Goal: Communication & Community: Answer question/provide support

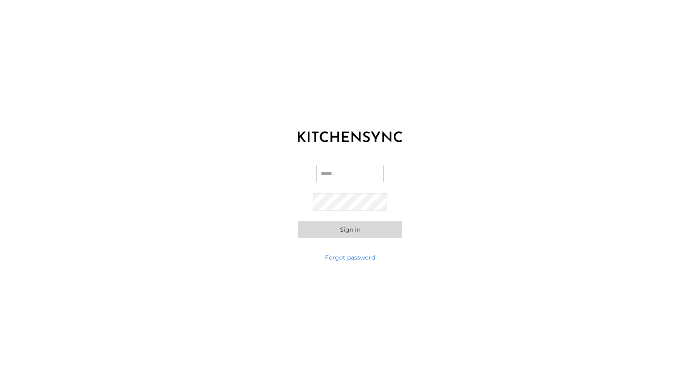
type input "**********"
click at [353, 229] on button "Sign in" at bounding box center [350, 230] width 104 height 17
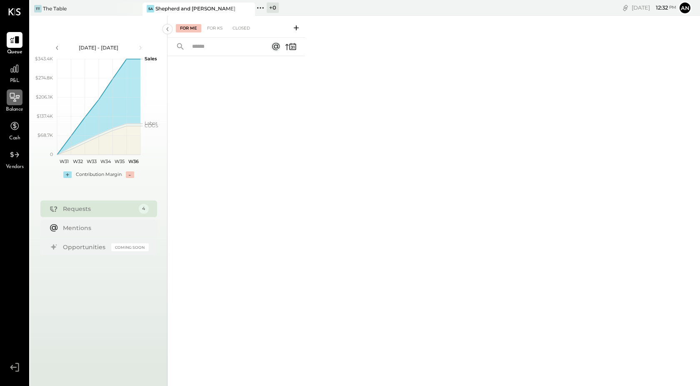
click at [15, 99] on icon at bounding box center [14, 97] width 11 height 11
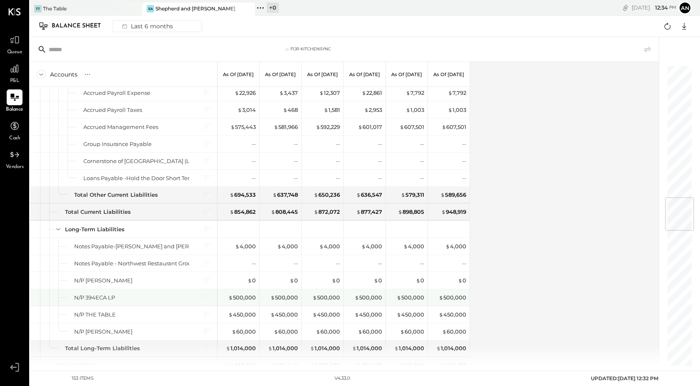
scroll to position [1099, 0]
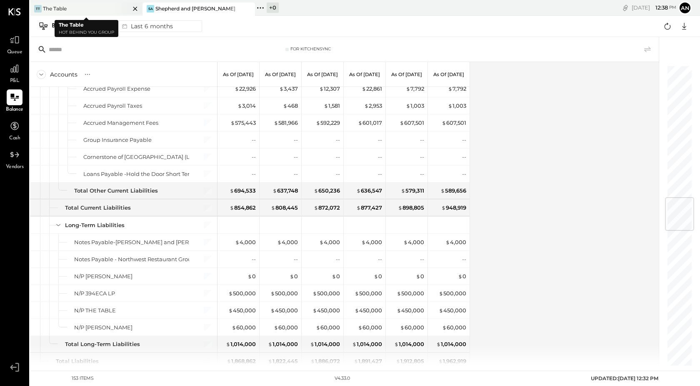
click at [73, 6] on div "TT The Table" at bounding box center [80, 8] width 100 height 7
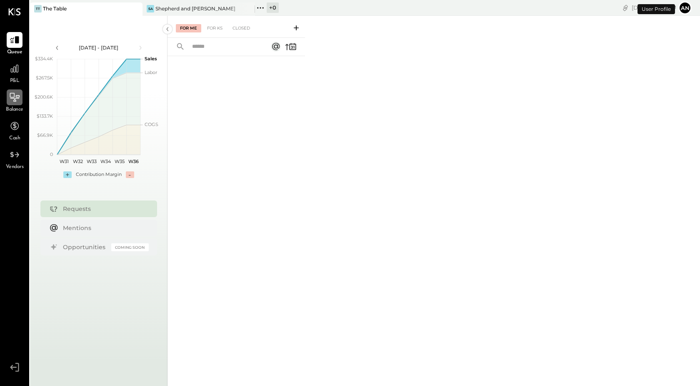
click at [16, 98] on icon at bounding box center [14, 97] width 11 height 11
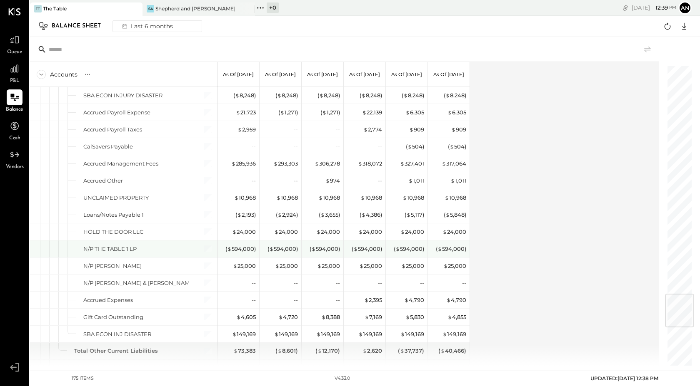
scroll to position [1894, 0]
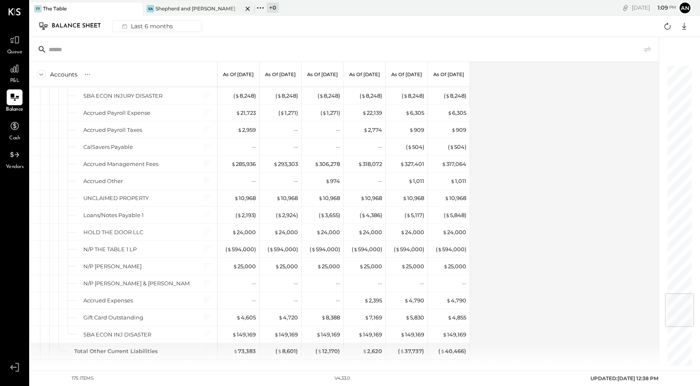
click at [164, 10] on div "Shepherd and [PERSON_NAME]" at bounding box center [195, 8] width 80 height 7
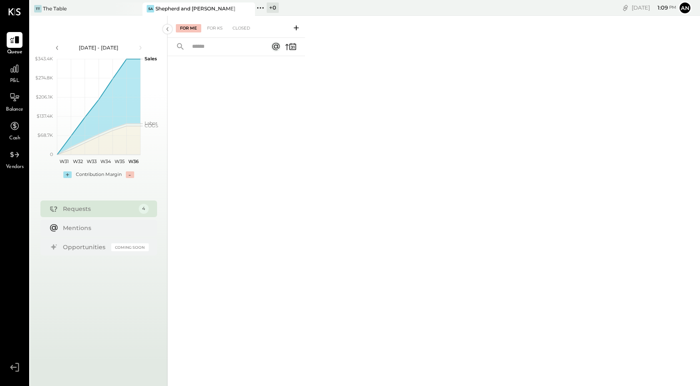
click at [295, 26] on icon at bounding box center [296, 28] width 8 height 8
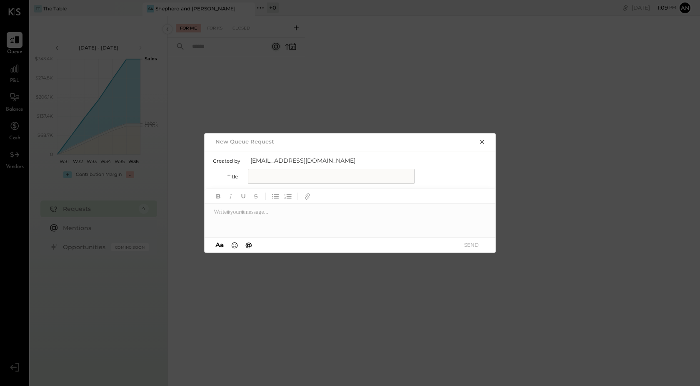
click at [269, 187] on div "Created by [EMAIL_ADDRESS][DOMAIN_NAME] Title" at bounding box center [350, 170] width 292 height 38
click at [482, 140] on icon "button" at bounding box center [482, 142] width 7 height 7
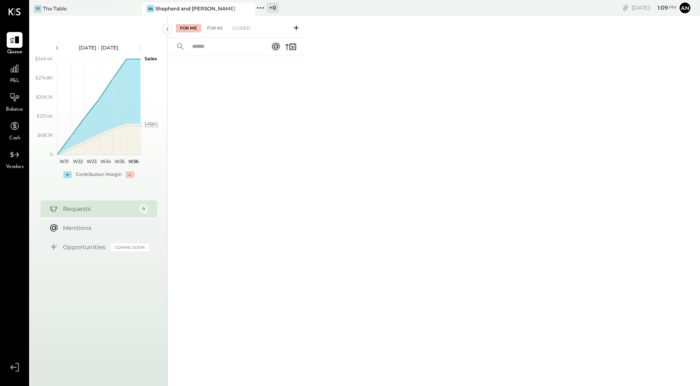
click at [217, 31] on div "For KS" at bounding box center [215, 28] width 24 height 8
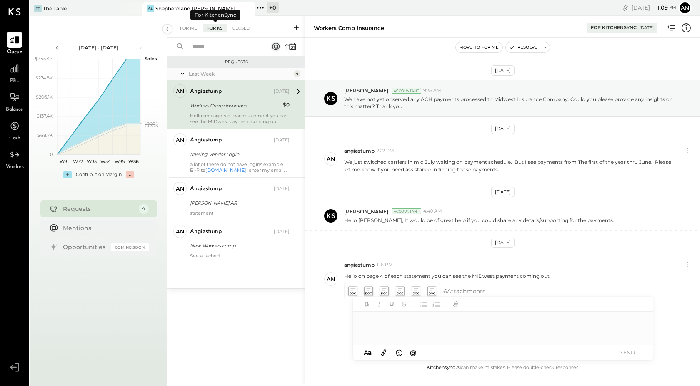
scroll to position [6, 0]
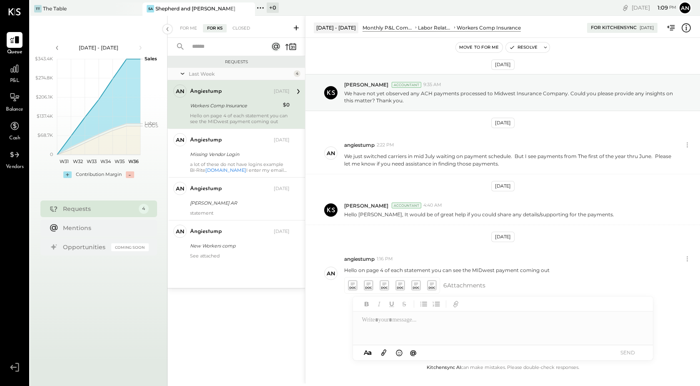
click at [296, 27] on icon at bounding box center [296, 27] width 5 height 5
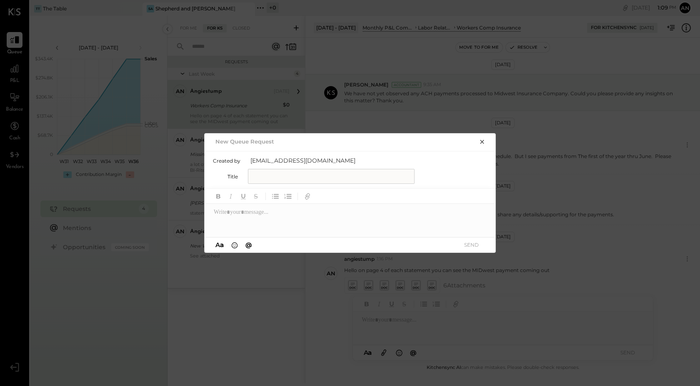
click at [257, 179] on input "text" at bounding box center [331, 176] width 167 height 15
type input "**********"
click at [226, 214] on div at bounding box center [350, 220] width 292 height 33
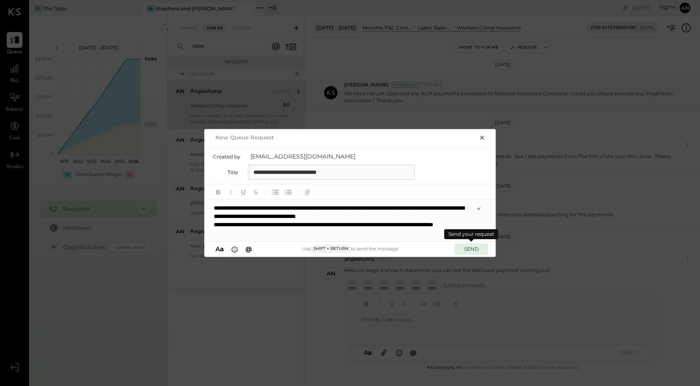
click at [470, 249] on button "SEND" at bounding box center [470, 249] width 33 height 11
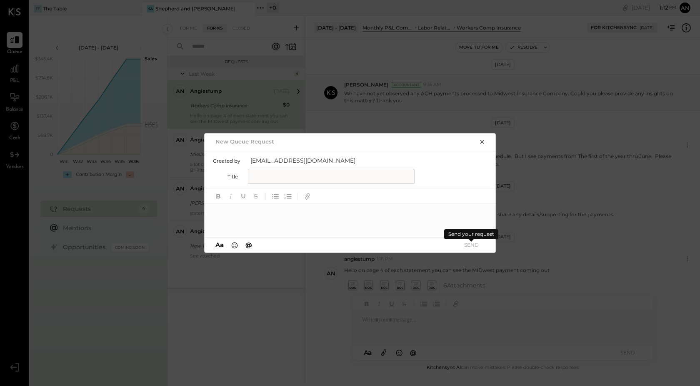
scroll to position [0, 0]
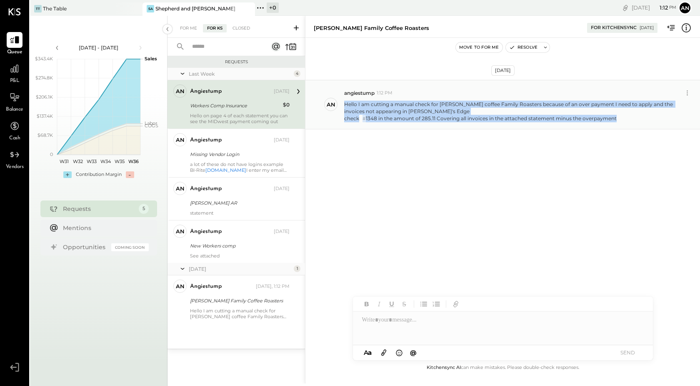
drag, startPoint x: 621, startPoint y: 122, endPoint x: 344, endPoint y: 106, distance: 277.0
click at [344, 106] on div "an angiestump 1:12 PM Hello I am cutting a manual check for [PERSON_NAME] coffe…" at bounding box center [502, 105] width 394 height 50
copy p "Hello I am cutting a manual check for [PERSON_NAME] coffee Family Roasters beca…"
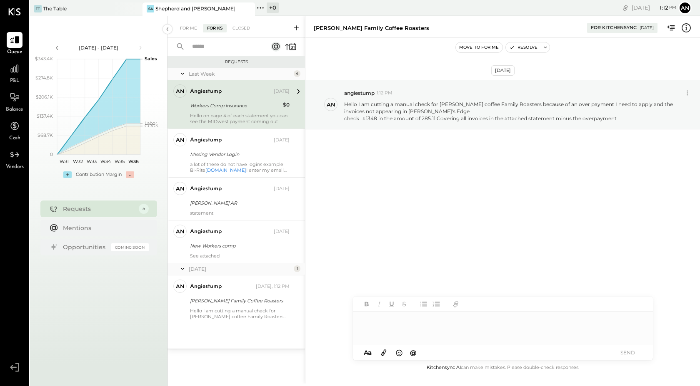
click at [387, 329] on div at bounding box center [503, 328] width 300 height 33
click at [383, 351] on icon at bounding box center [383, 353] width 9 height 10
click at [629, 353] on button "SEND" at bounding box center [627, 352] width 33 height 11
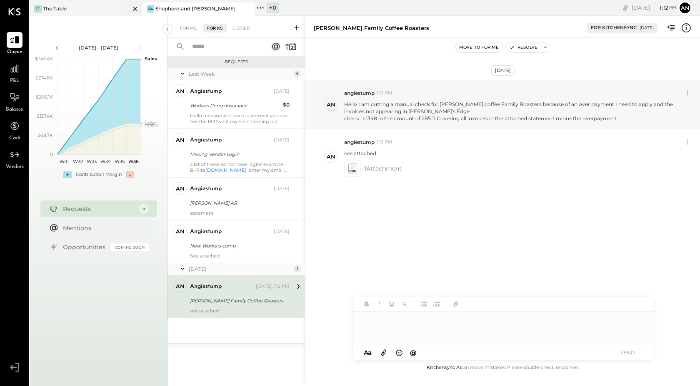
click at [41, 7] on div "TT" at bounding box center [37, 8] width 7 height 7
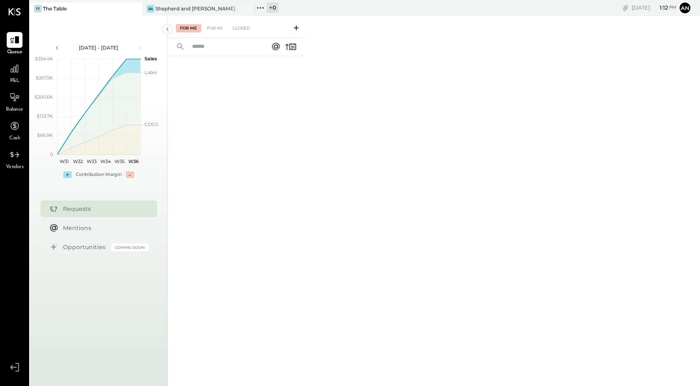
click at [300, 25] on button at bounding box center [295, 28] width 13 height 10
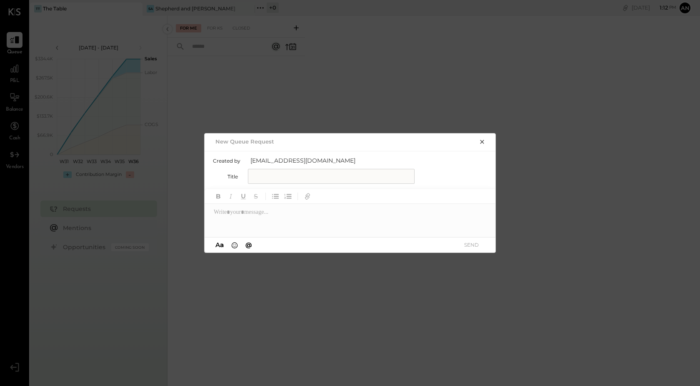
click at [289, 177] on input "text" at bounding box center [331, 176] width 167 height 15
type input "**********"
click at [280, 213] on div at bounding box center [350, 220] width 292 height 33
paste div
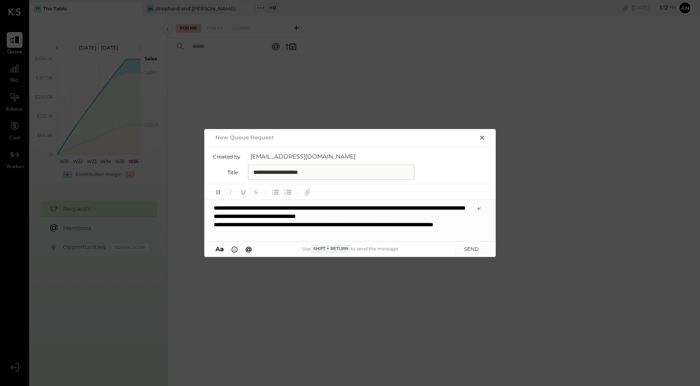
click at [249, 224] on div "**********" at bounding box center [350, 221] width 292 height 42
drag, startPoint x: 317, startPoint y: 224, endPoint x: 301, endPoint y: 223, distance: 16.3
click at [301, 223] on div "**********" at bounding box center [350, 221] width 292 height 42
click at [467, 251] on button "SEND" at bounding box center [470, 249] width 33 height 11
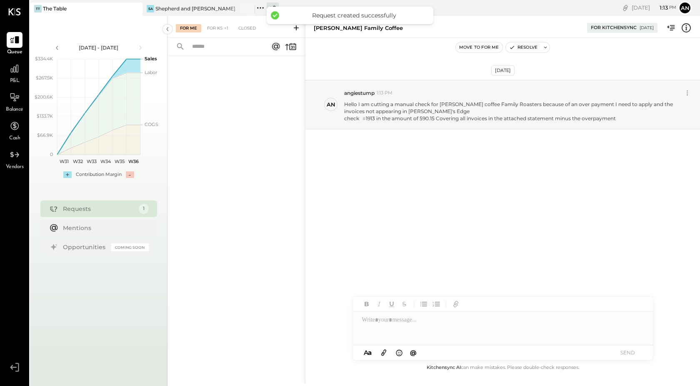
click at [385, 353] on icon at bounding box center [383, 353] width 9 height 10
click at [294, 23] on button at bounding box center [295, 28] width 13 height 10
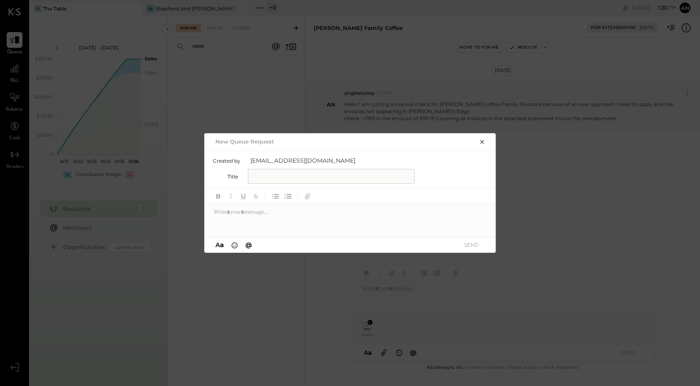
click at [287, 180] on input "text" at bounding box center [331, 176] width 167 height 15
type input "**********"
click at [263, 214] on div at bounding box center [350, 220] width 292 height 33
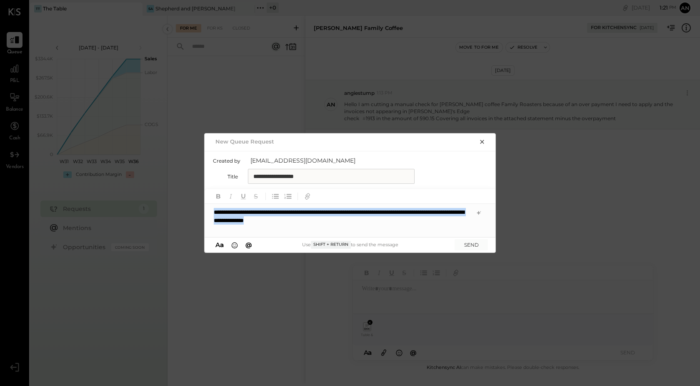
drag, startPoint x: 389, startPoint y: 222, endPoint x: 209, endPoint y: 212, distance: 179.3
click at [209, 212] on div "**********" at bounding box center [350, 220] width 292 height 33
copy div "**********"
click at [467, 244] on button "SEND" at bounding box center [470, 244] width 33 height 11
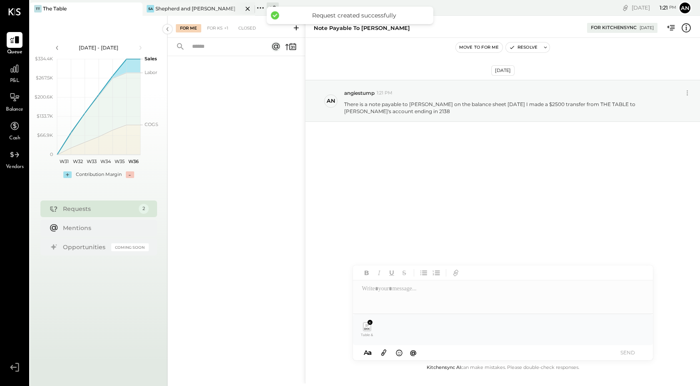
click at [232, 12] on div at bounding box center [240, 8] width 29 height 12
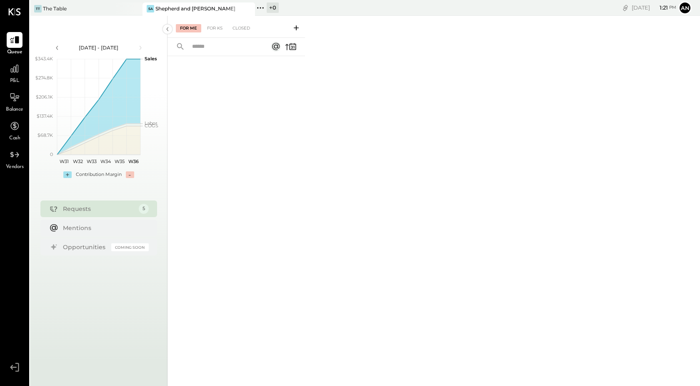
click at [297, 28] on icon at bounding box center [296, 27] width 5 height 5
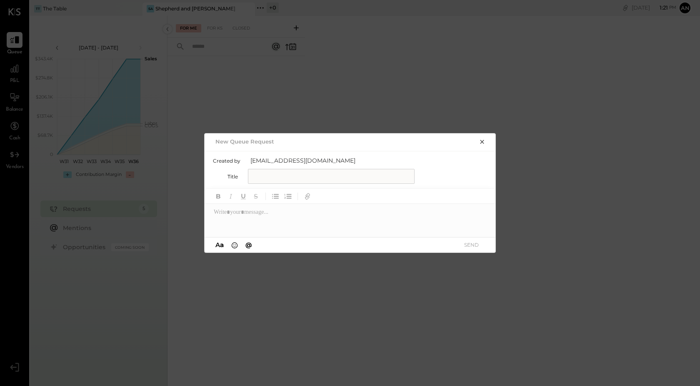
click at [334, 178] on input "text" at bounding box center [331, 176] width 167 height 15
type input "**********"
click at [301, 219] on div at bounding box center [350, 220] width 292 height 33
paste div
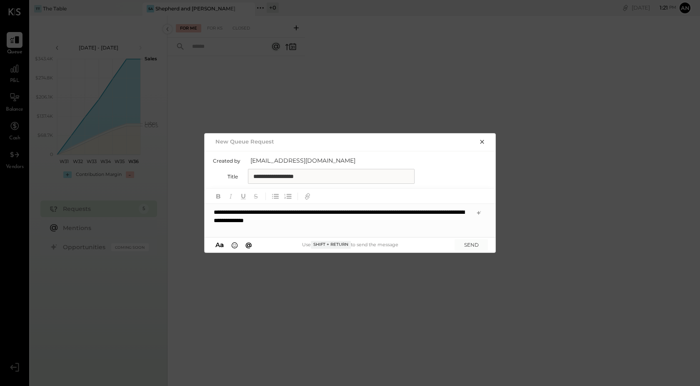
click at [451, 212] on div "**********" at bounding box center [350, 220] width 292 height 33
click at [478, 246] on button "SEND" at bounding box center [470, 244] width 33 height 11
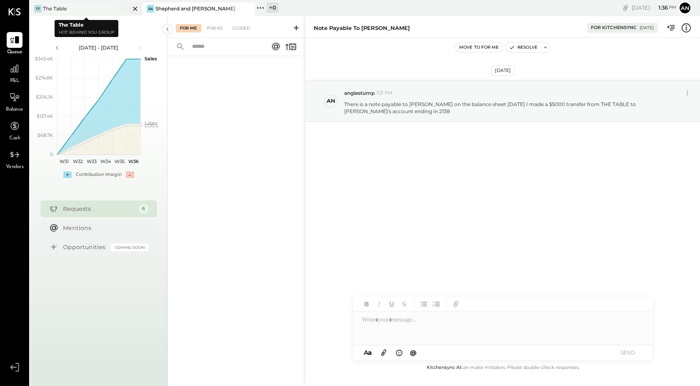
click at [116, 9] on div at bounding box center [127, 8] width 29 height 12
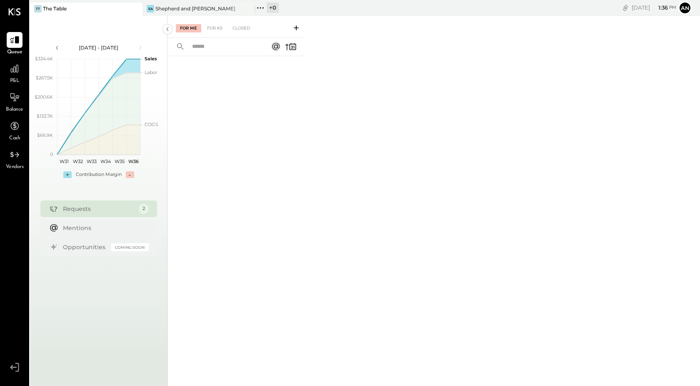
click at [297, 28] on icon at bounding box center [296, 28] width 8 height 8
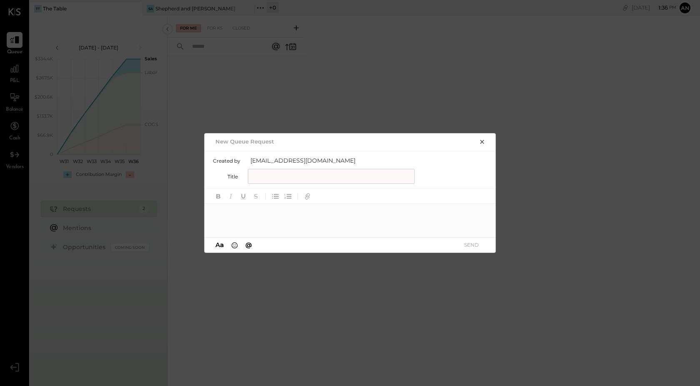
click at [296, 174] on input "text" at bounding box center [331, 176] width 167 height 15
type input "*"
type input "********"
click at [268, 228] on div at bounding box center [350, 220] width 292 height 33
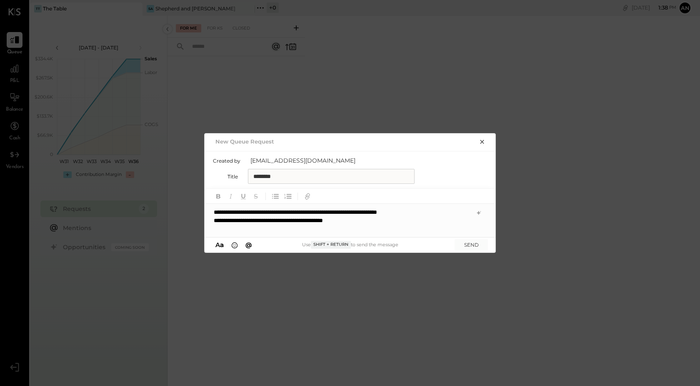
click at [249, 221] on div "**********" at bounding box center [342, 221] width 257 height 8
click at [315, 219] on div "**********" at bounding box center [342, 221] width 257 height 8
click at [473, 244] on button "SEND" at bounding box center [470, 244] width 33 height 11
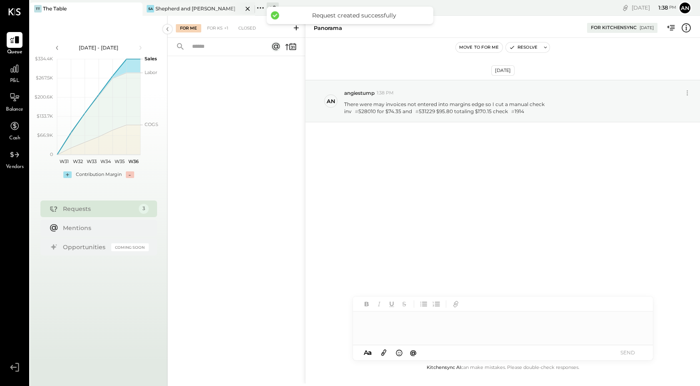
click at [204, 3] on div "[PERSON_NAME] and [PERSON_NAME]" at bounding box center [198, 8] width 112 height 13
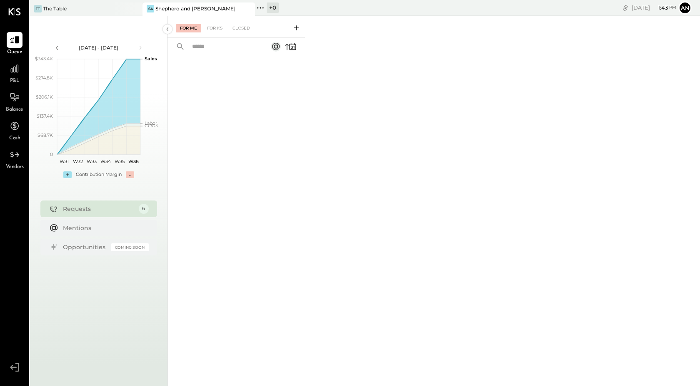
click at [295, 28] on icon at bounding box center [296, 28] width 8 height 8
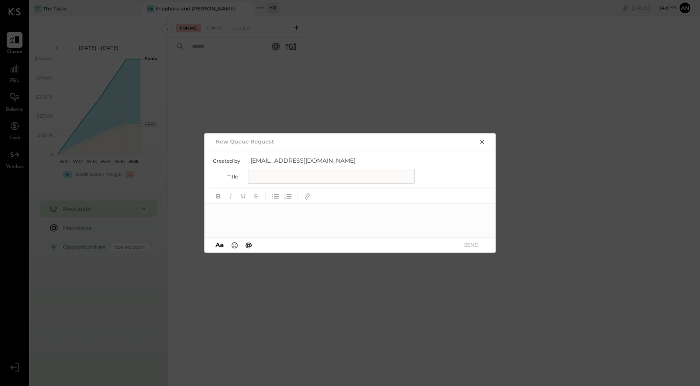
click at [478, 142] on button "button" at bounding box center [482, 141] width 12 height 9
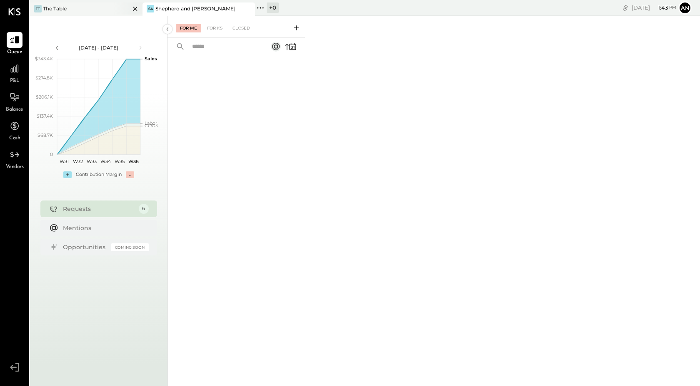
click at [59, 8] on div "The Table" at bounding box center [55, 8] width 24 height 7
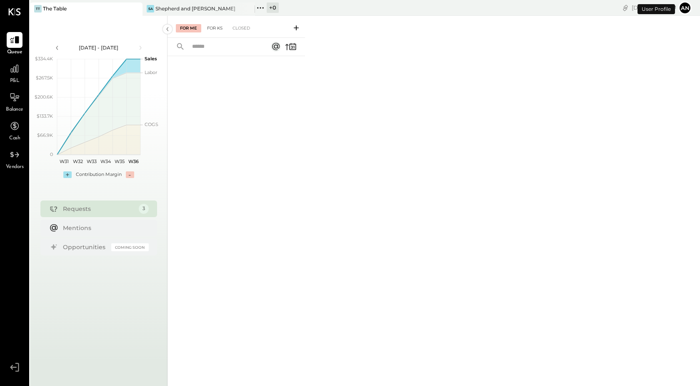
click at [214, 30] on div "For KS" at bounding box center [215, 28] width 24 height 8
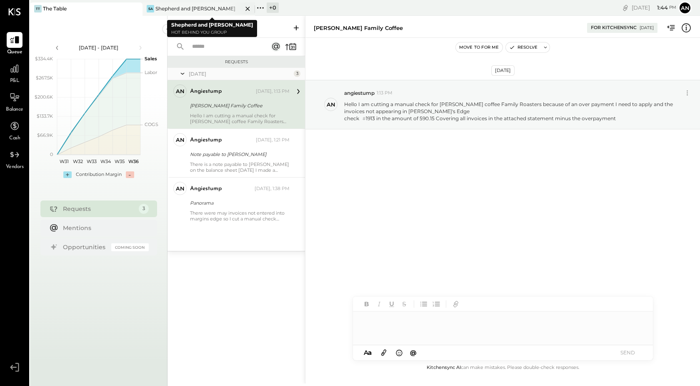
click at [204, 8] on div "Shepherd and [PERSON_NAME]" at bounding box center [195, 8] width 80 height 7
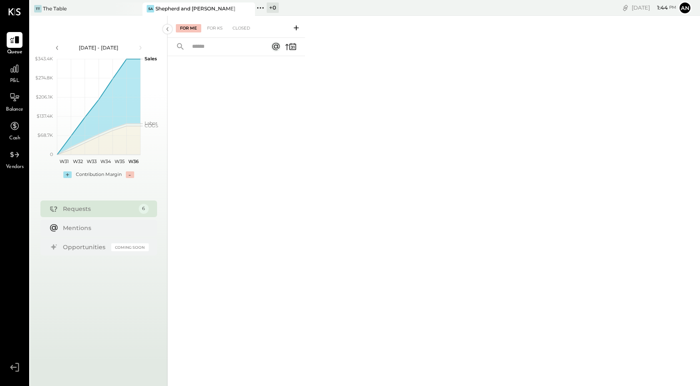
click at [297, 28] on icon at bounding box center [296, 28] width 8 height 8
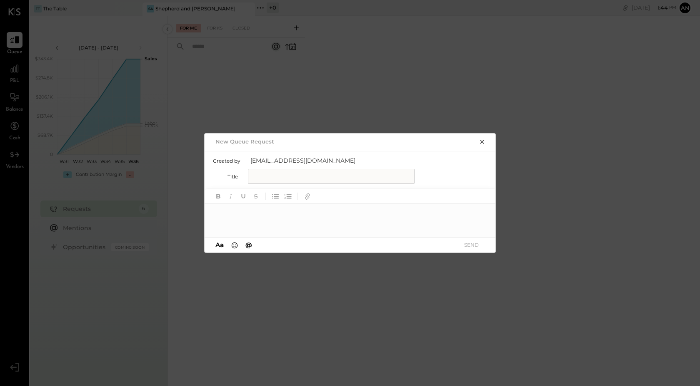
click at [359, 172] on input "text" at bounding box center [331, 176] width 167 height 15
type input "**********"
click at [338, 221] on div at bounding box center [350, 220] width 292 height 33
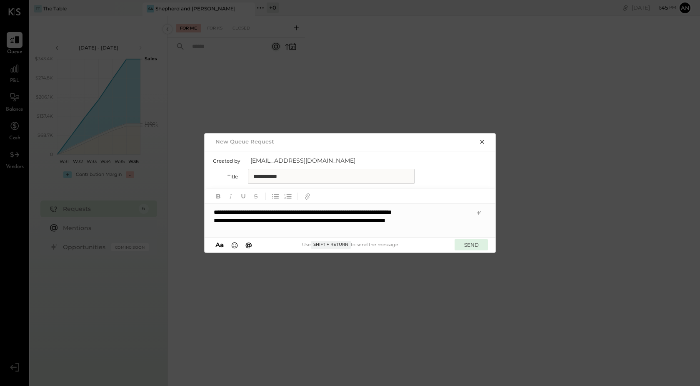
click at [475, 248] on button "SEND" at bounding box center [470, 244] width 33 height 11
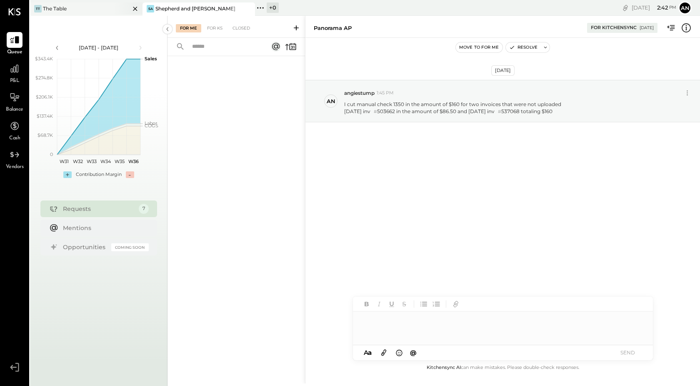
click at [124, 7] on div at bounding box center [127, 8] width 29 height 12
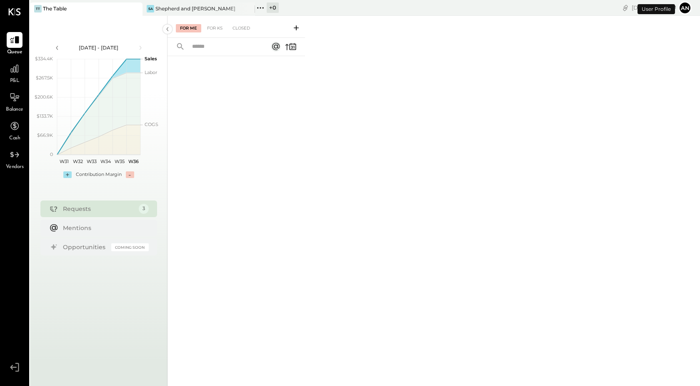
click at [216, 32] on div "For Me For KS Closed" at bounding box center [235, 27] width 137 height 22
click at [216, 28] on div "For KS" at bounding box center [215, 28] width 24 height 8
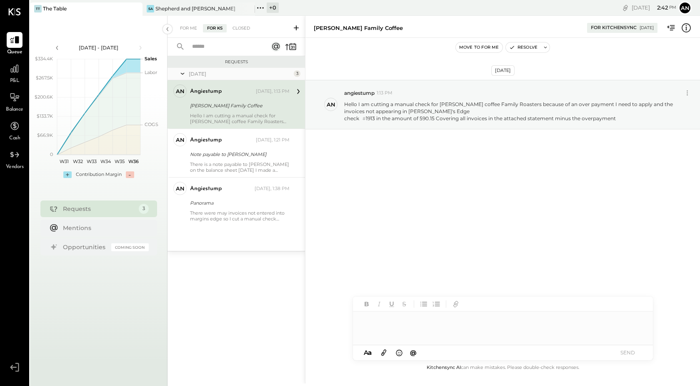
click at [383, 324] on div at bounding box center [503, 328] width 300 height 33
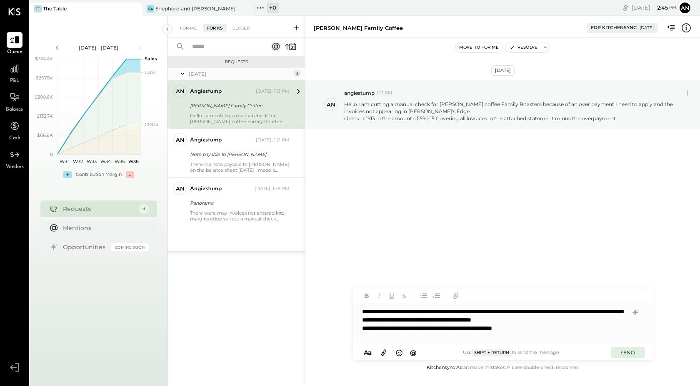
click at [628, 351] on button "SEND" at bounding box center [627, 352] width 33 height 11
